Goal: Task Accomplishment & Management: Complete application form

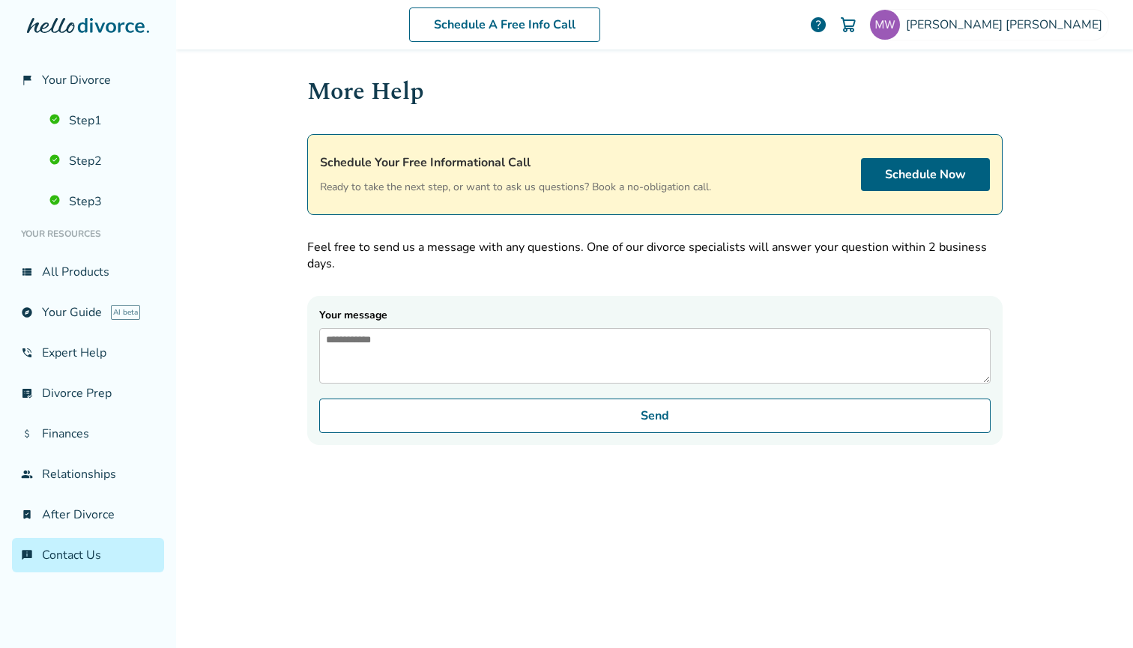
click at [742, 97] on h1 "More Help" at bounding box center [654, 91] width 695 height 37
click at [82, 200] on link "Step 3" at bounding box center [102, 201] width 124 height 34
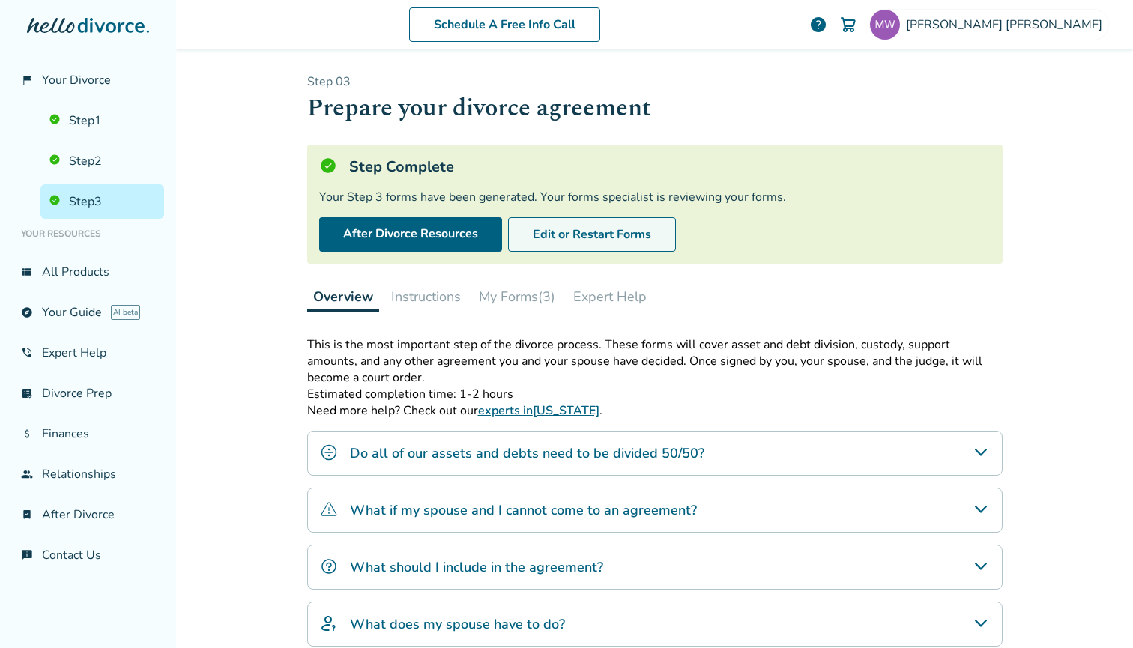
click at [552, 229] on button "Edit or Restart Forms" at bounding box center [592, 234] width 168 height 34
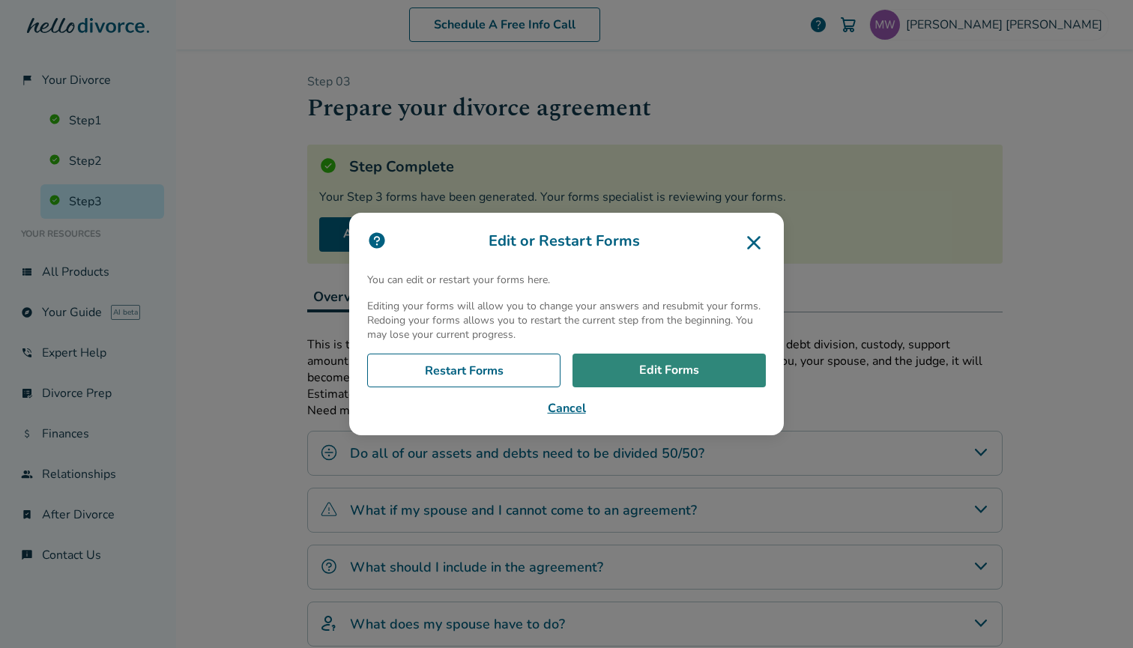
click at [678, 368] on link "Edit Forms" at bounding box center [668, 371] width 193 height 34
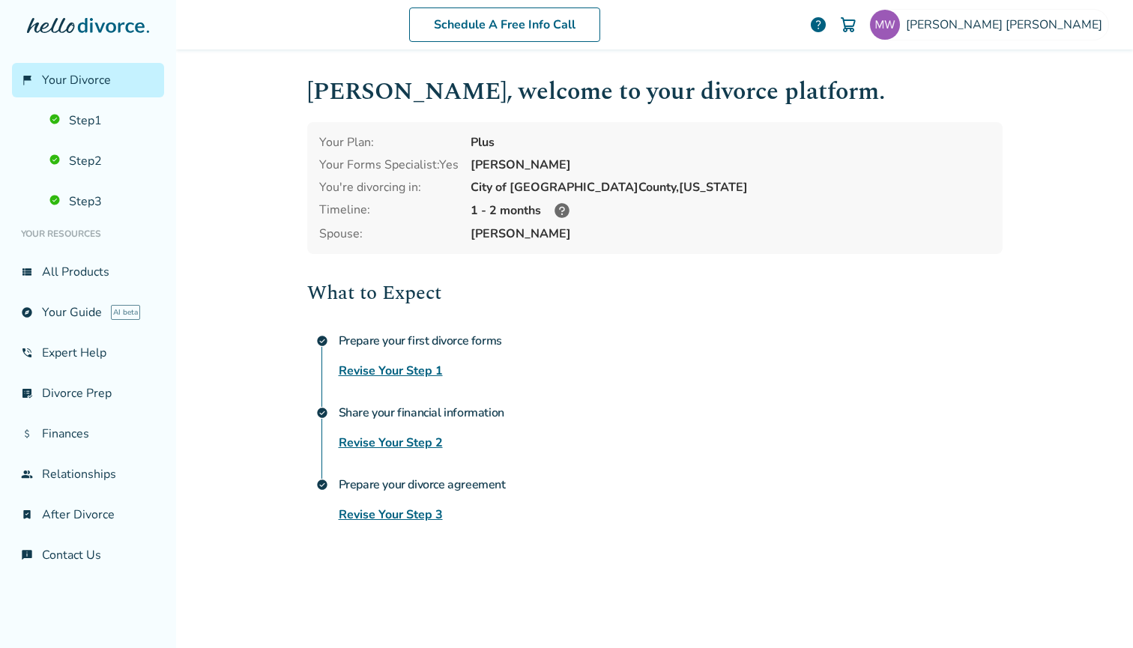
click at [393, 513] on link "Revise Your Step 3" at bounding box center [391, 515] width 104 height 18
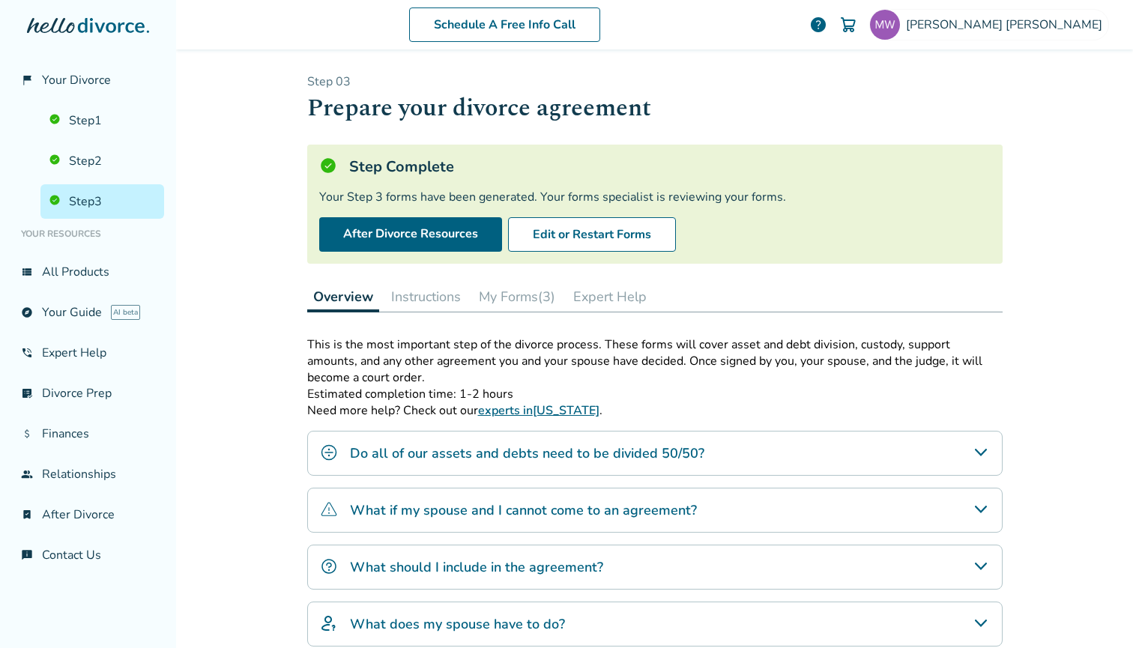
click at [522, 296] on button "My Forms (3)" at bounding box center [517, 297] width 88 height 30
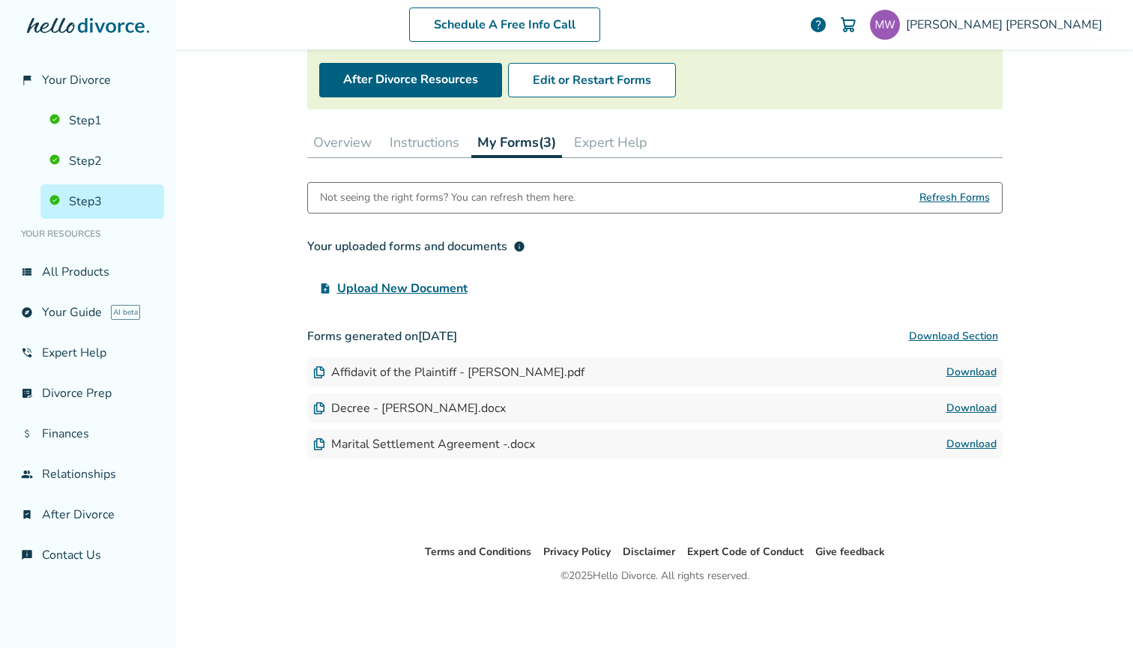
scroll to position [154, 0]
click at [599, 79] on button "Edit or Restart Forms" at bounding box center [592, 80] width 168 height 34
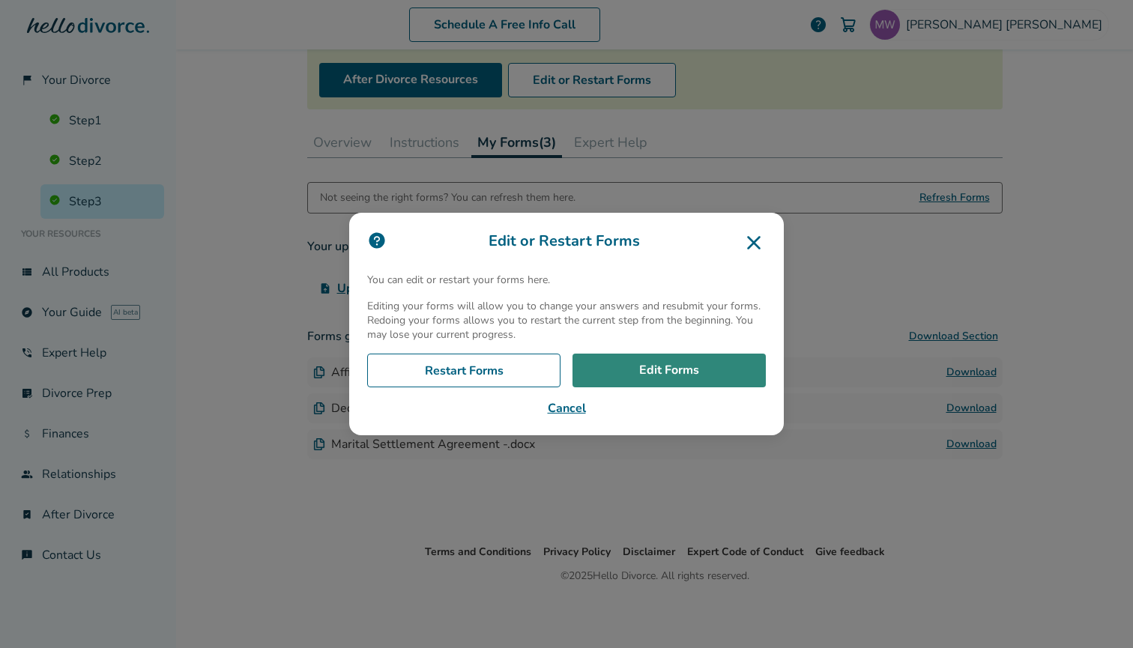
click at [668, 367] on link "Edit Forms" at bounding box center [668, 371] width 193 height 34
click at [695, 367] on link "Edit Forms" at bounding box center [668, 371] width 193 height 34
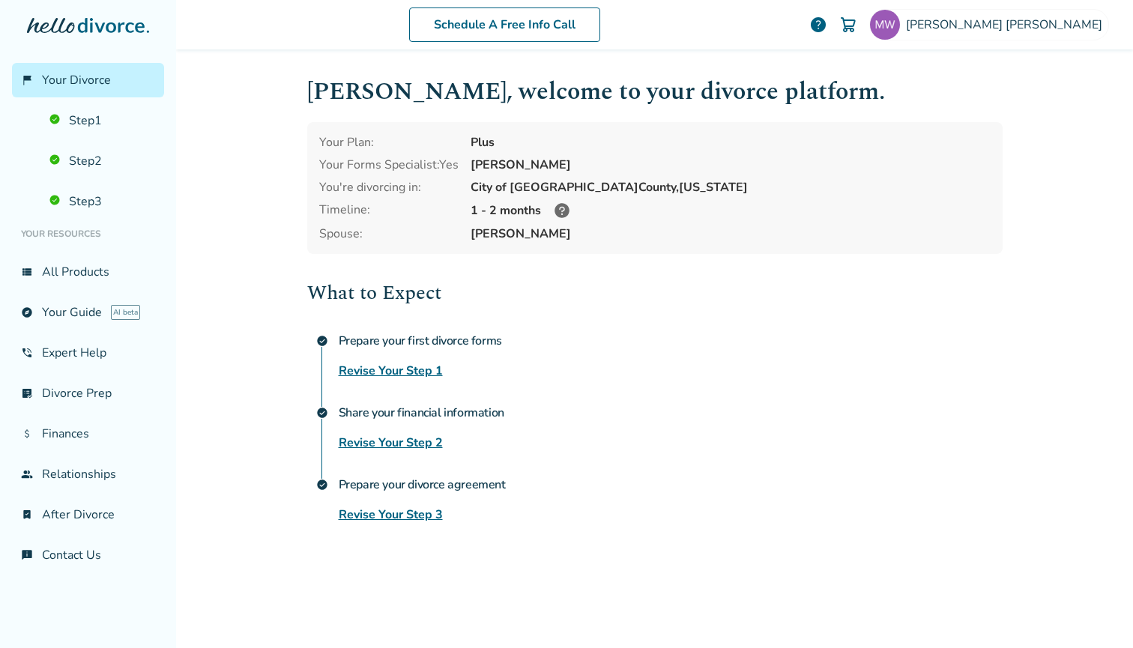
click at [418, 513] on link "Revise Your Step 3" at bounding box center [391, 515] width 104 height 18
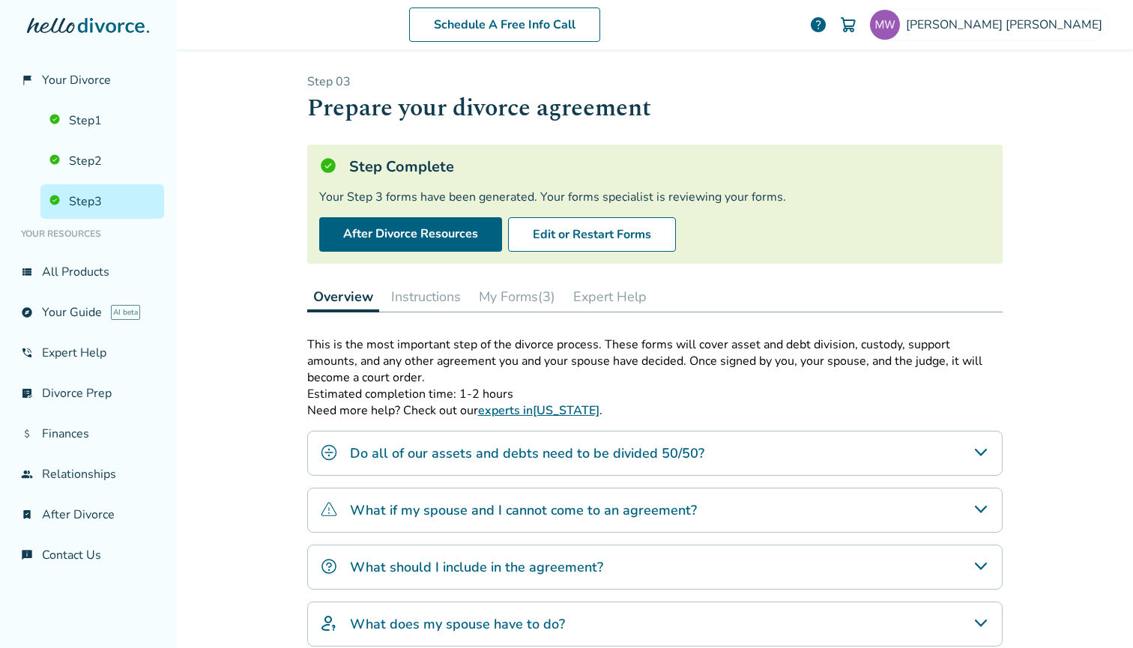
click at [520, 297] on button "My Forms (3)" at bounding box center [517, 297] width 88 height 30
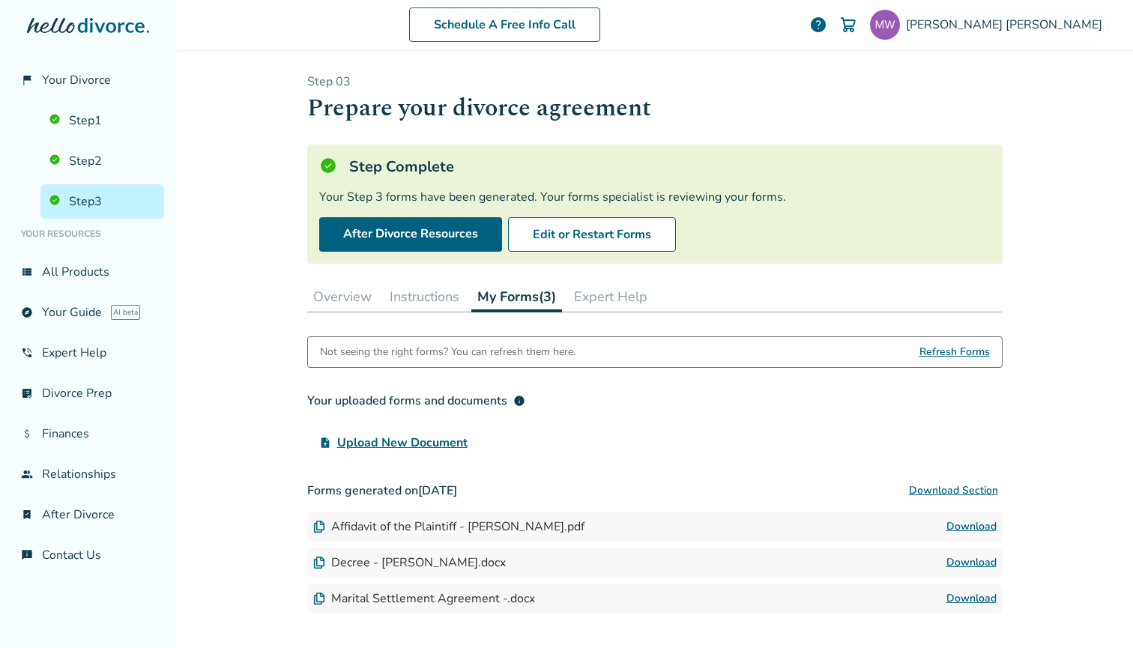
click at [955, 525] on link "Download" at bounding box center [971, 527] width 50 height 18
click at [964, 561] on link "Download" at bounding box center [971, 563] width 50 height 18
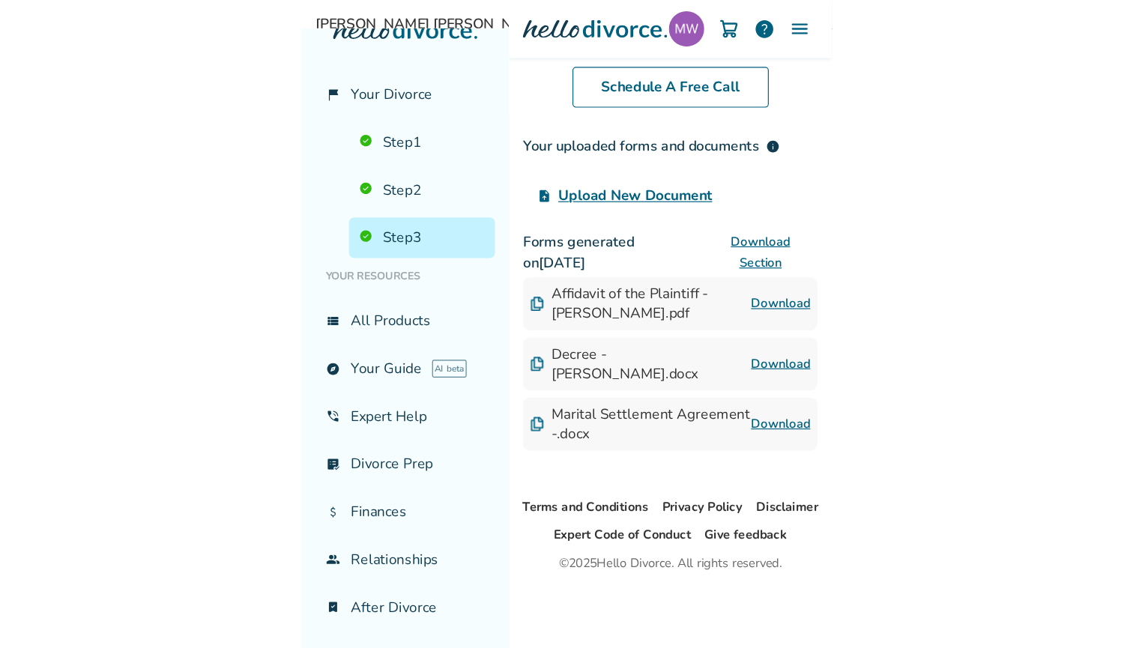
scroll to position [154, 0]
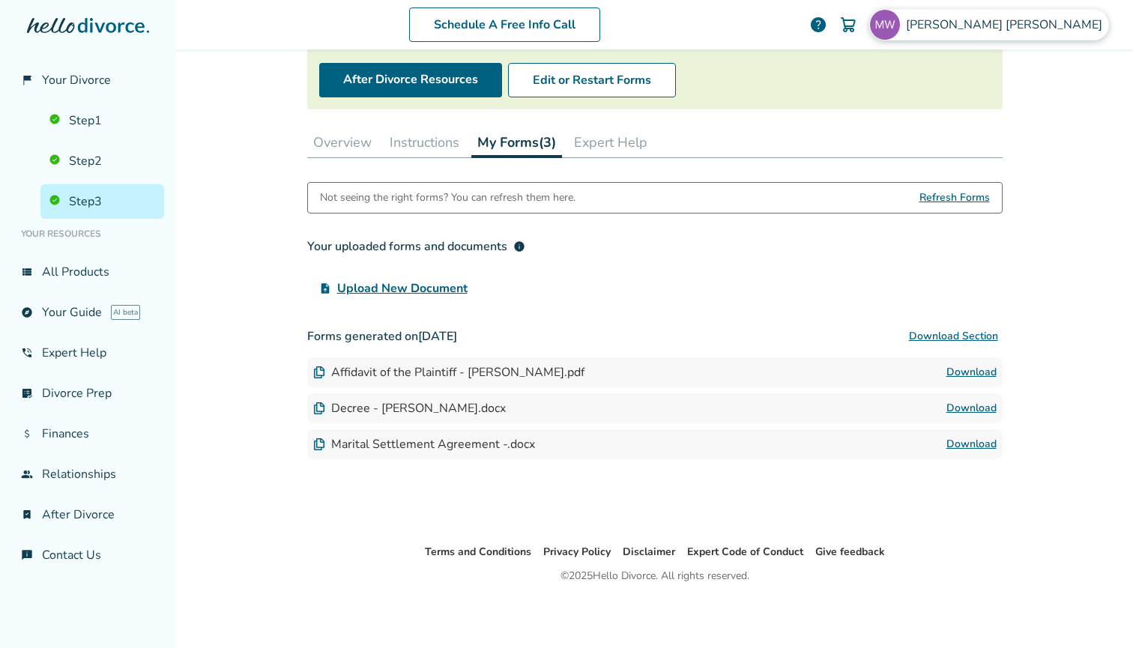
click at [1018, 21] on span "Mary Wigginton" at bounding box center [1007, 24] width 202 height 16
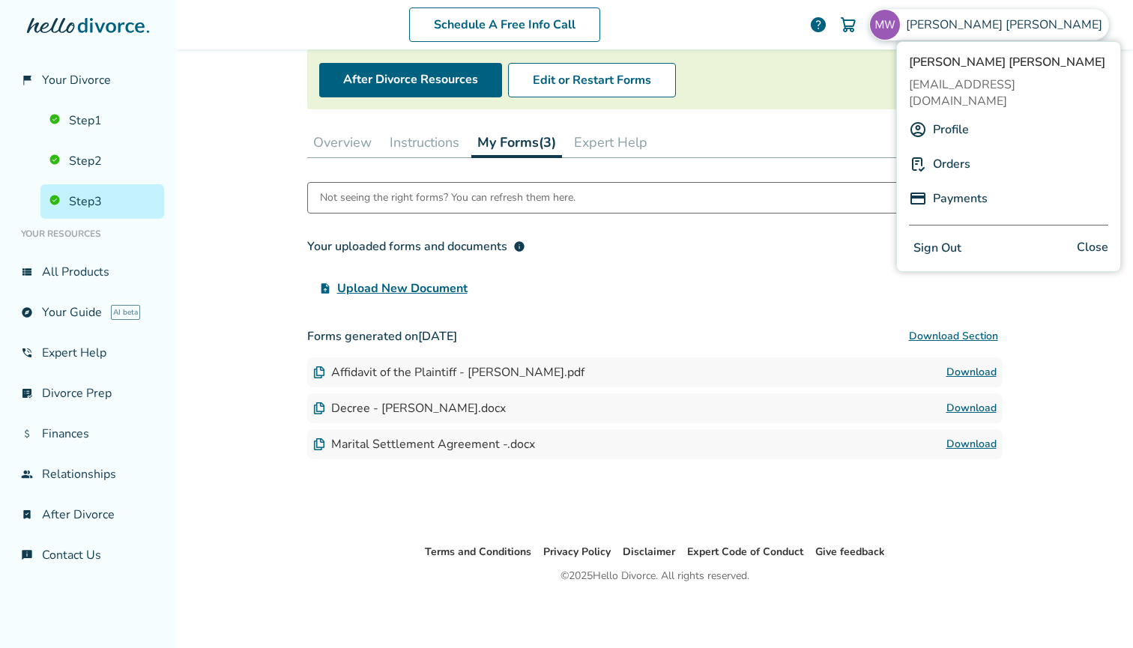
click at [946, 238] on button "Sign Out" at bounding box center [937, 249] width 57 height 22
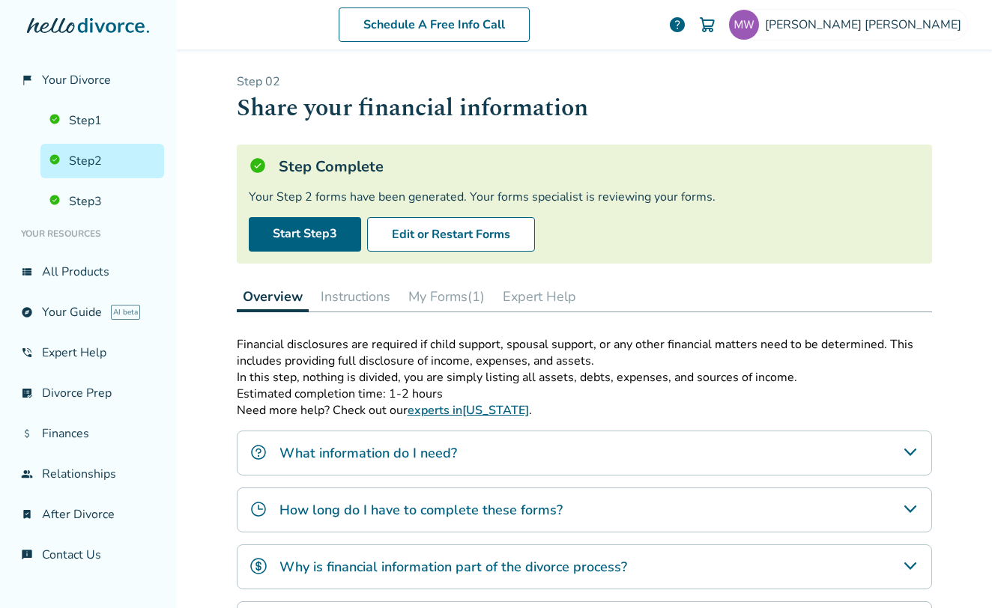
scroll to position [154, 0]
